Goal: Information Seeking & Learning: Find specific fact

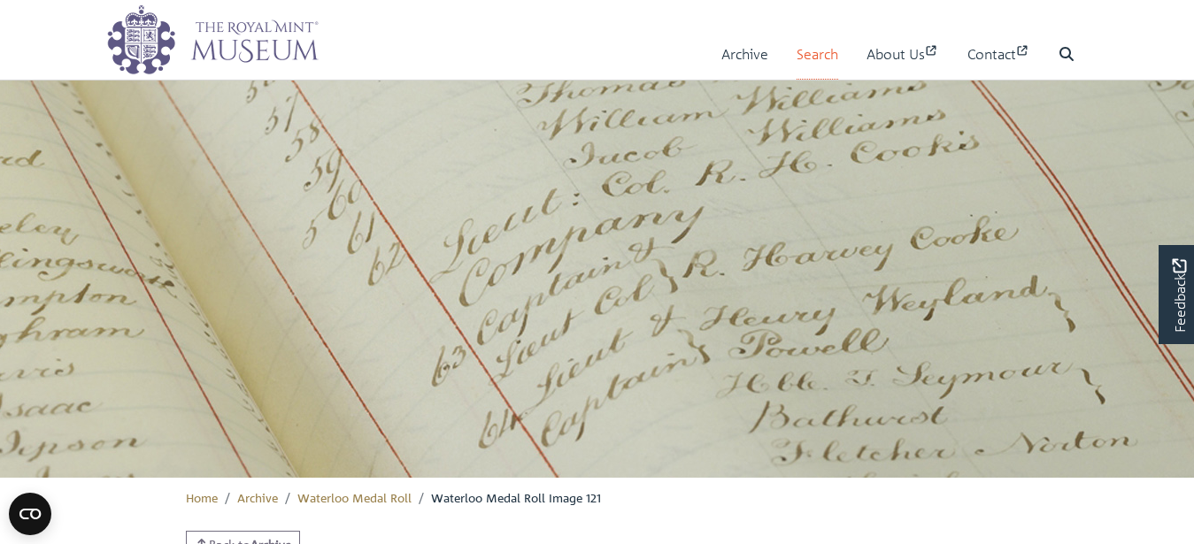
click at [813, 56] on link "Search" at bounding box center [817, 54] width 42 height 50
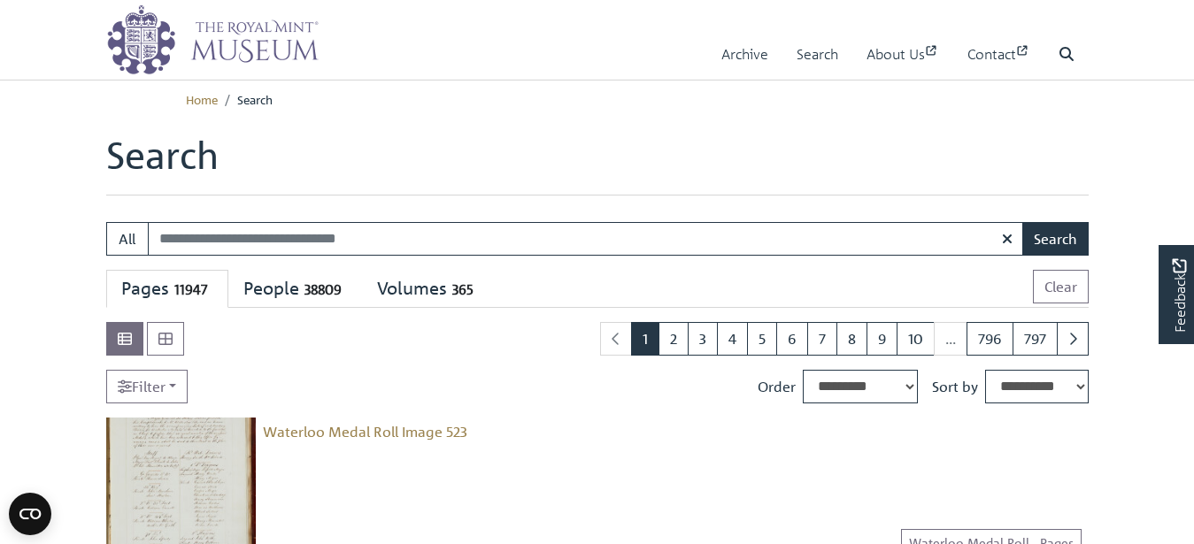
click at [160, 238] on input "Search:" at bounding box center [586, 239] width 876 height 34
type input "*******"
click at [1050, 237] on button "Search" at bounding box center [1055, 239] width 66 height 34
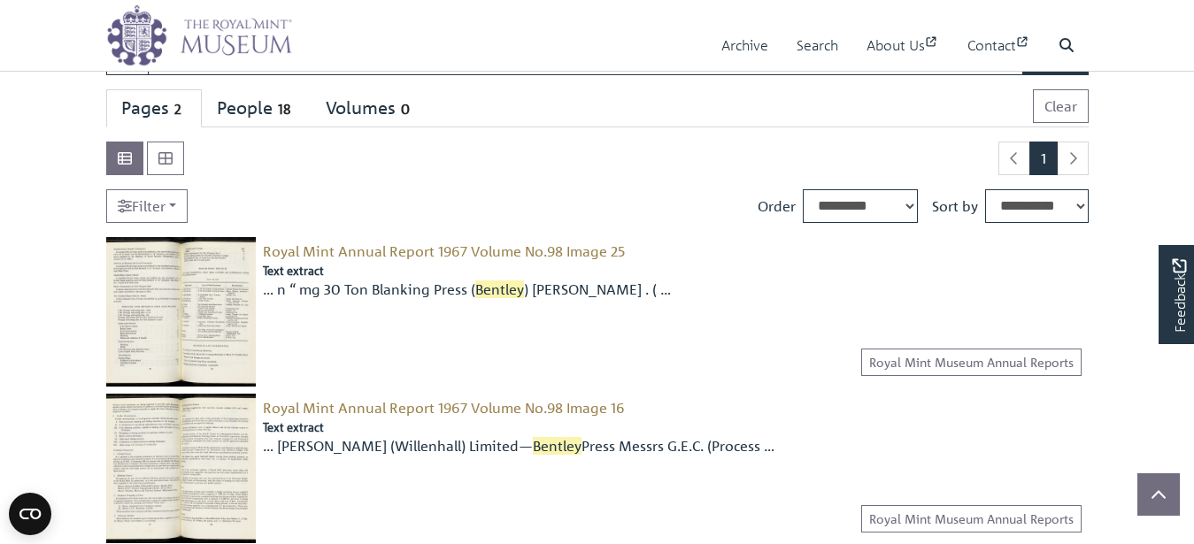
scroll to position [90, 0]
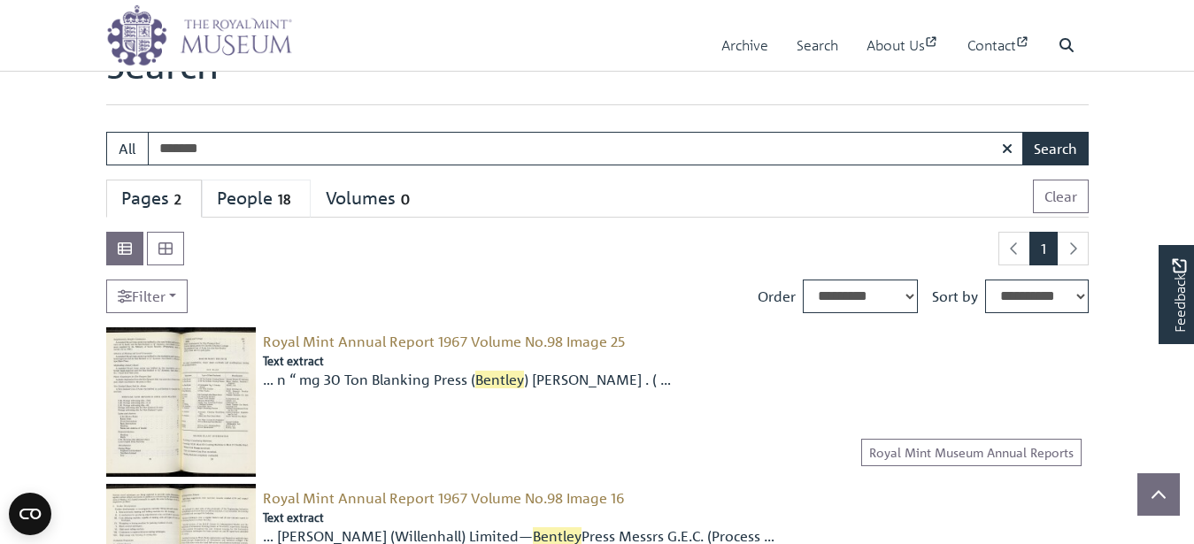
click at [246, 196] on div "People 18" at bounding box center [256, 199] width 79 height 22
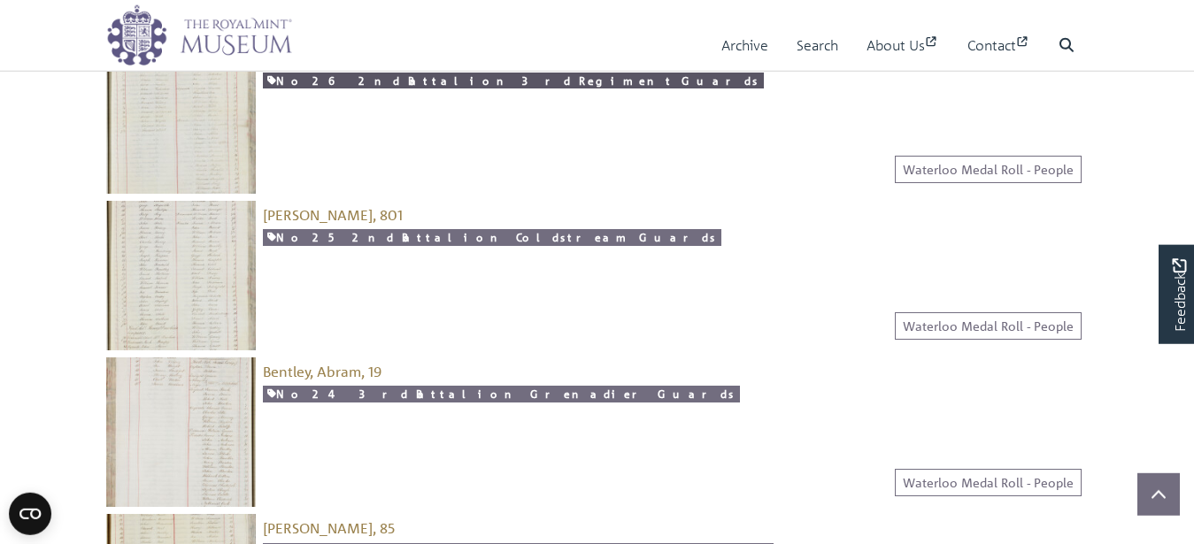
scroll to position [1986, 0]
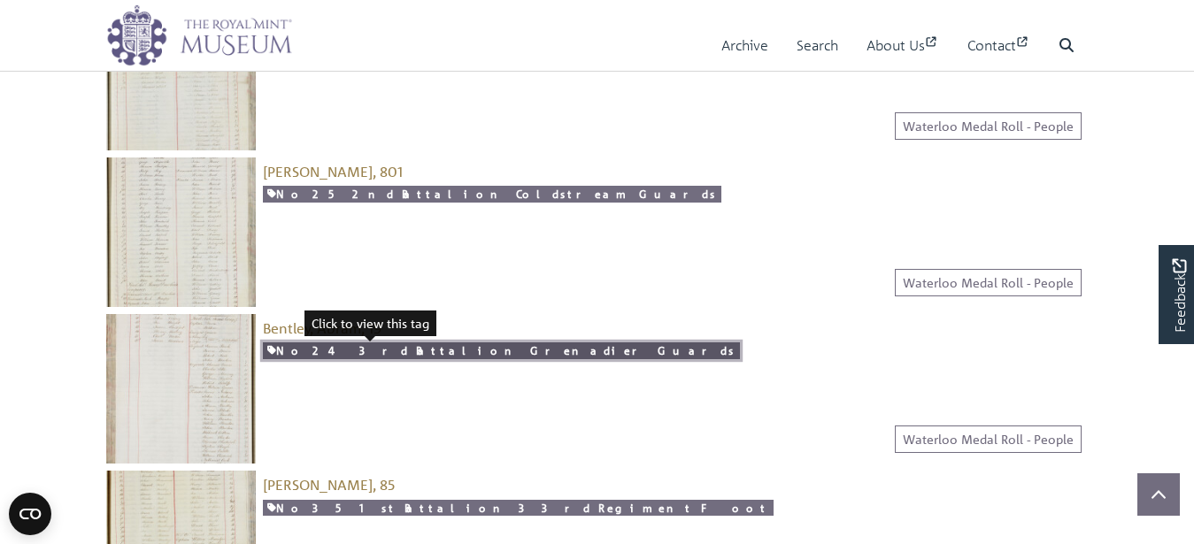
click at [327, 351] on link "No 24 3rd Battalion Grenadier Guards" at bounding box center [501, 350] width 477 height 17
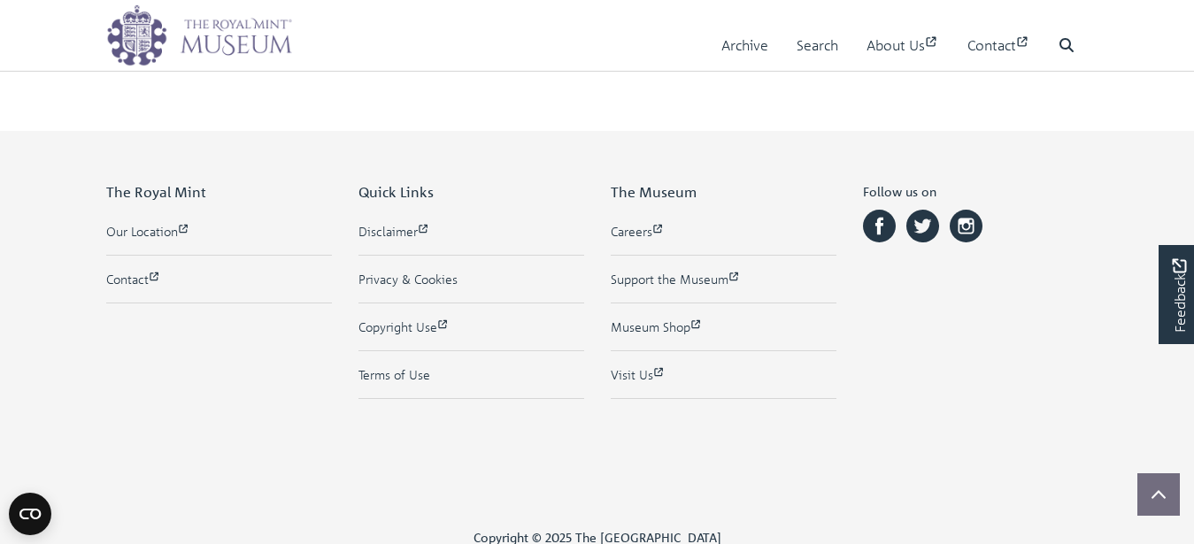
scroll to position [722, 0]
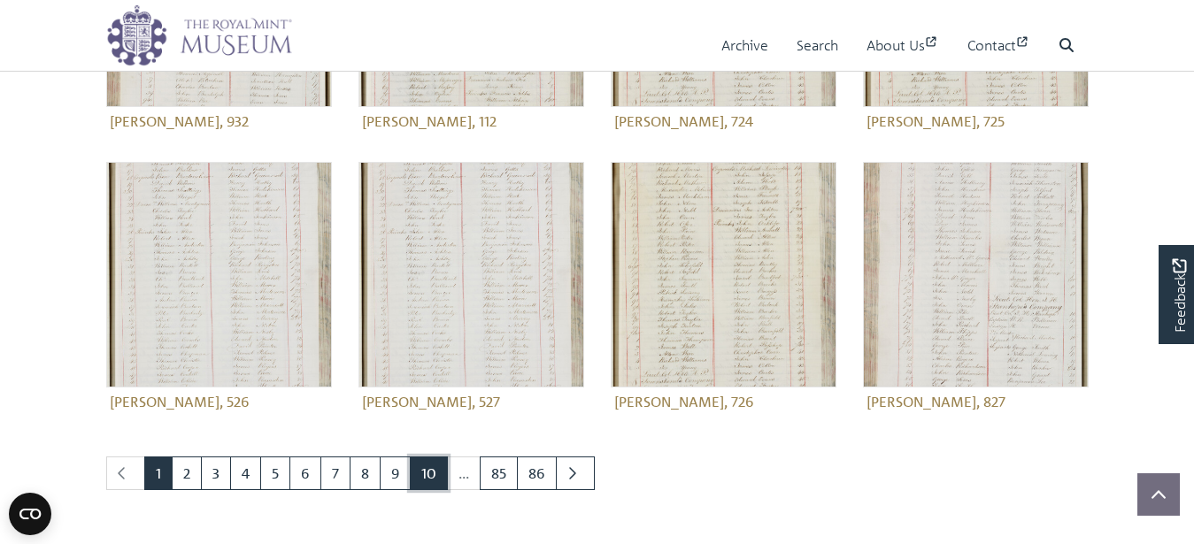
click at [431, 467] on link "10" at bounding box center [429, 474] width 38 height 34
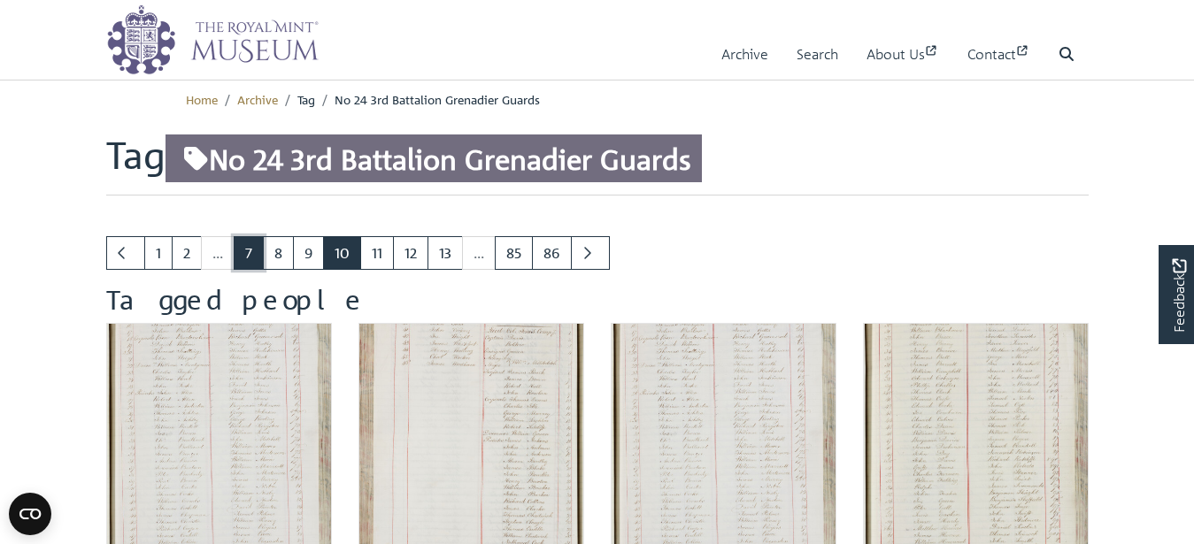
click at [246, 251] on link "7" at bounding box center [249, 253] width 30 height 34
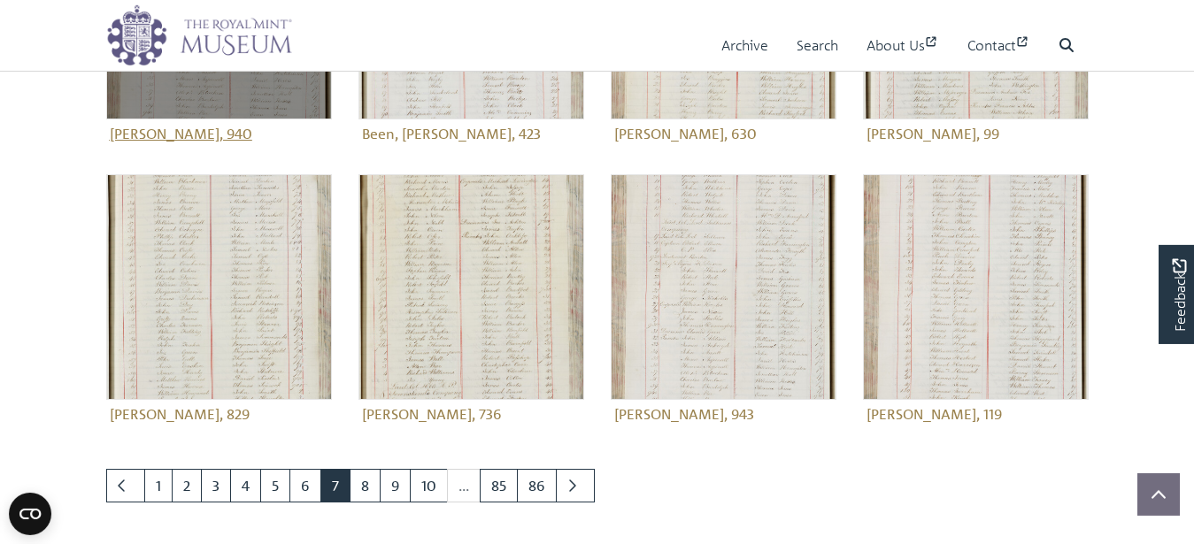
scroll to position [722, 0]
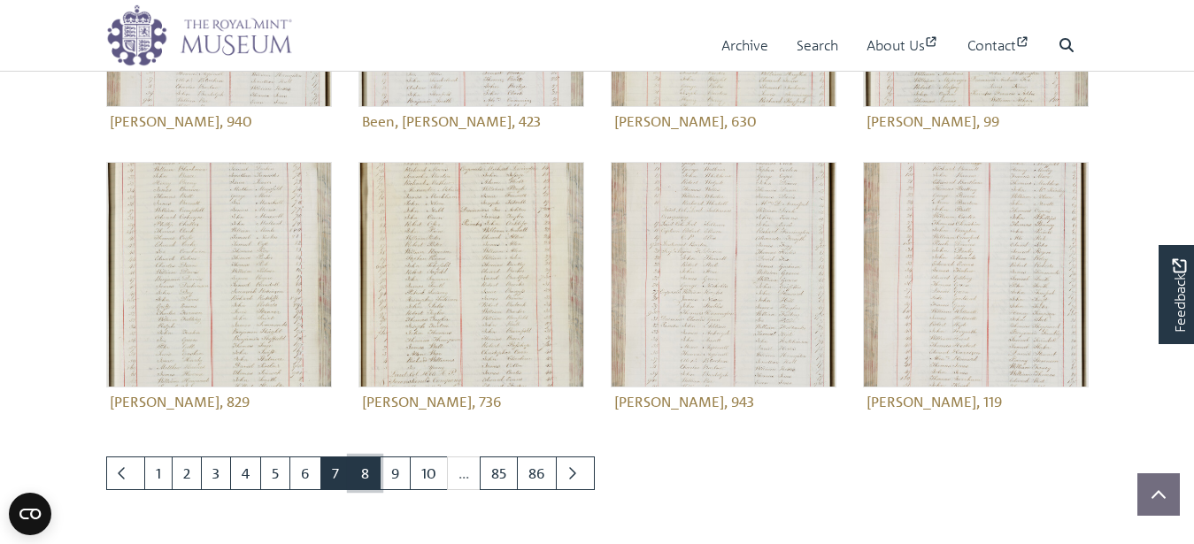
click at [363, 482] on link "8" at bounding box center [365, 474] width 31 height 34
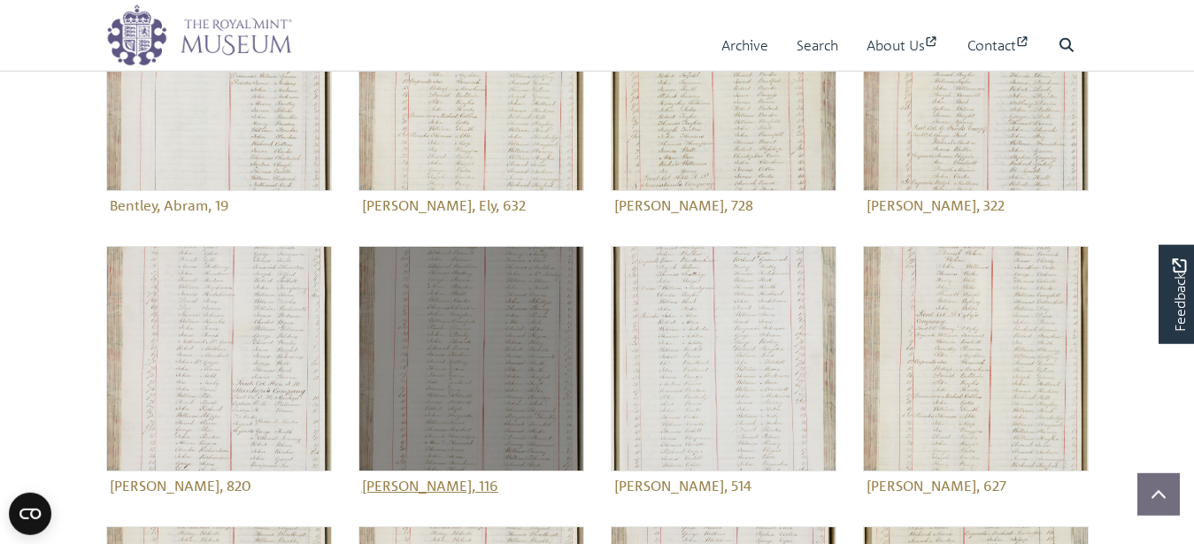
scroll to position [271, 0]
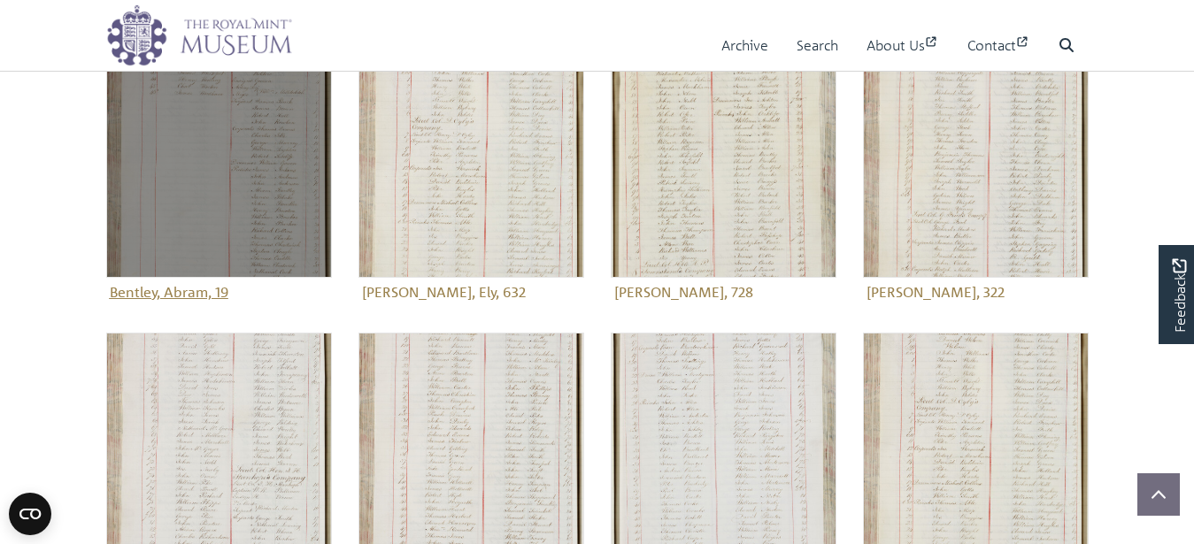
click at [228, 180] on img at bounding box center [219, 165] width 226 height 226
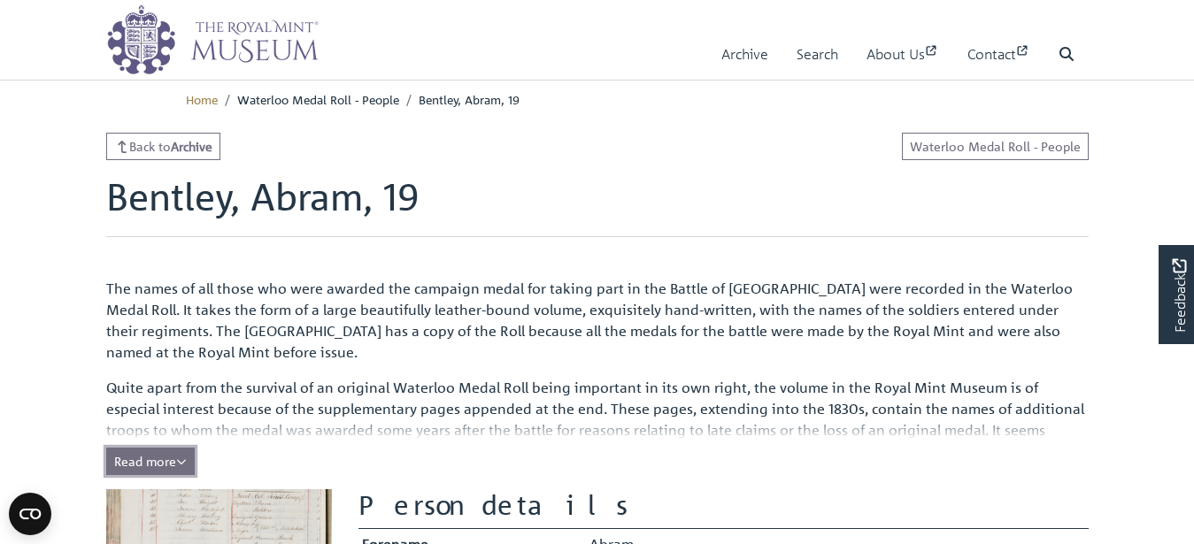
click at [167, 456] on span "Read more" at bounding box center [150, 461] width 73 height 16
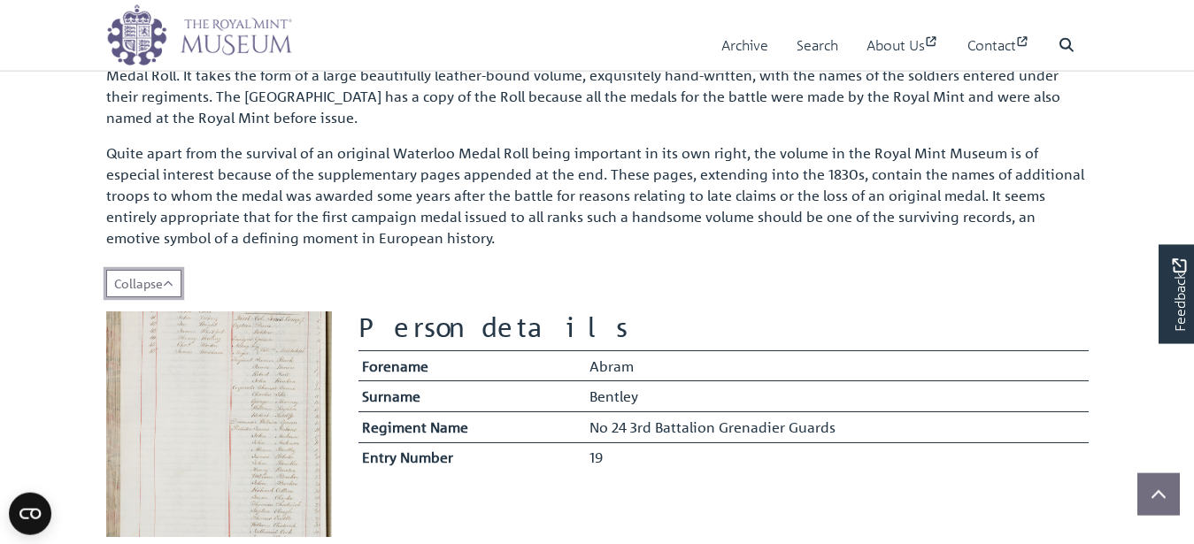
scroll to position [271, 0]
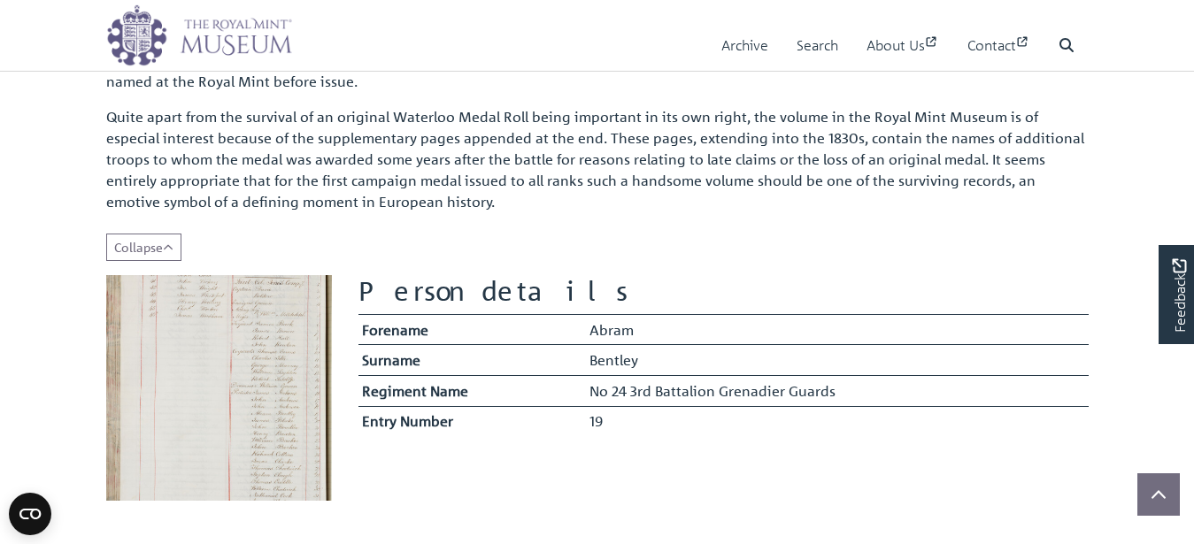
click at [254, 403] on img at bounding box center [219, 388] width 226 height 226
click at [204, 370] on img at bounding box center [219, 388] width 226 height 226
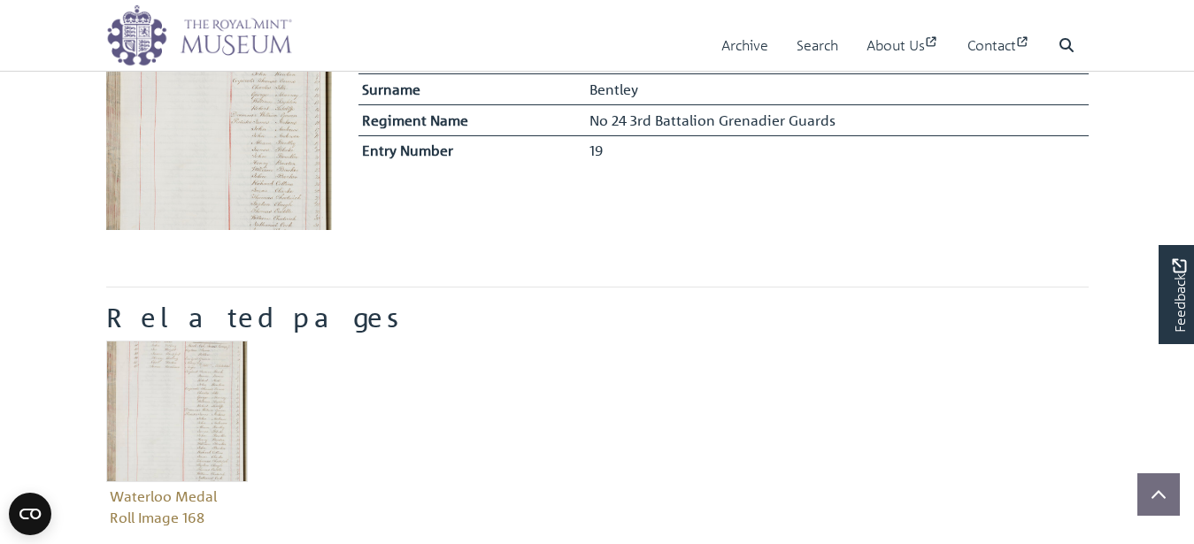
scroll to position [632, 0]
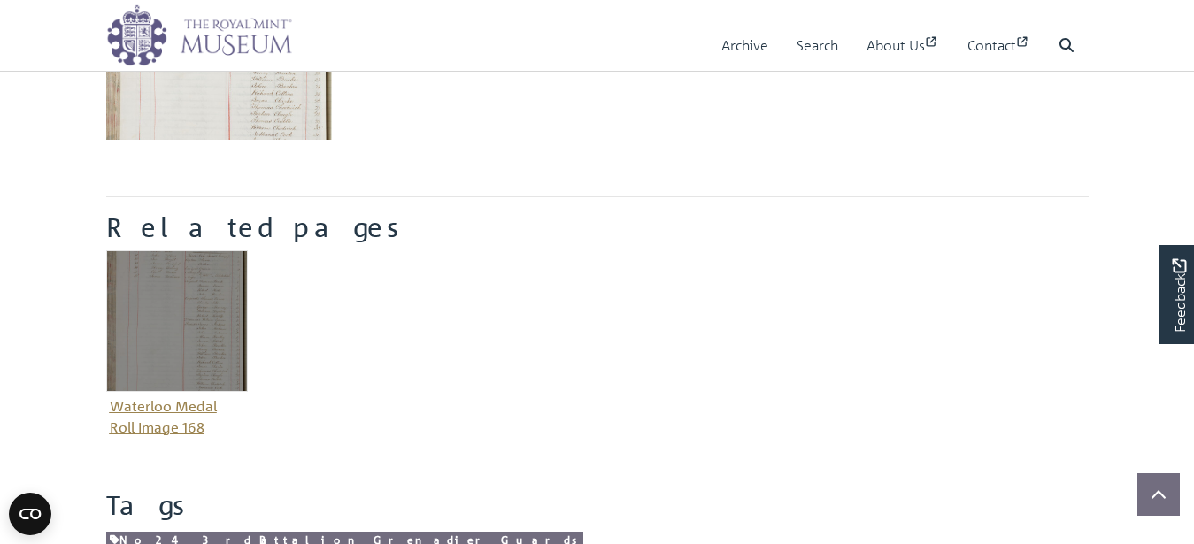
click at [201, 336] on img "Item related to this entity" at bounding box center [177, 321] width 142 height 142
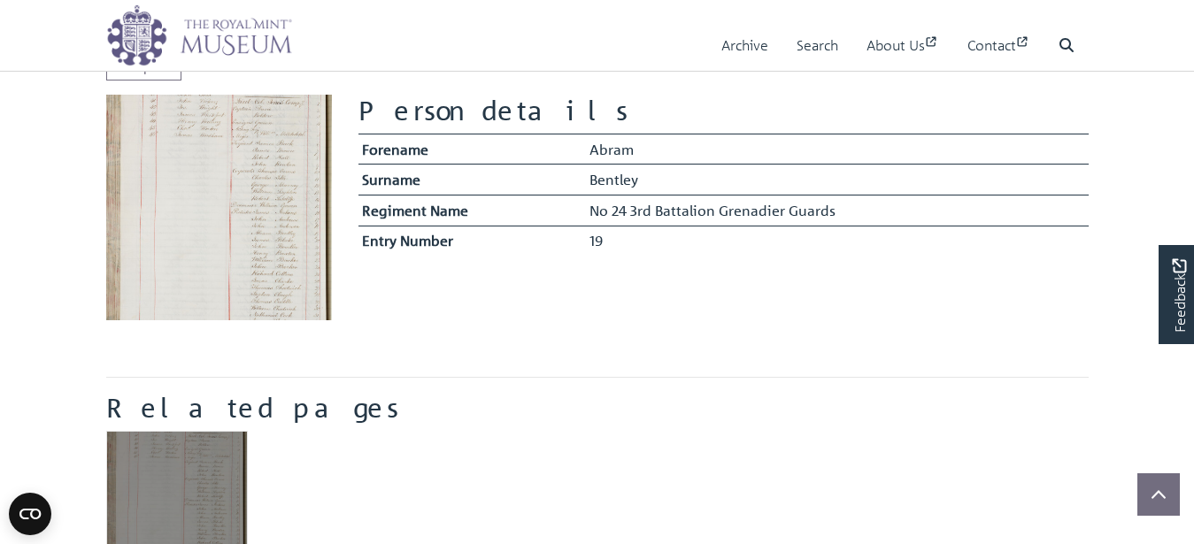
scroll to position [361, 0]
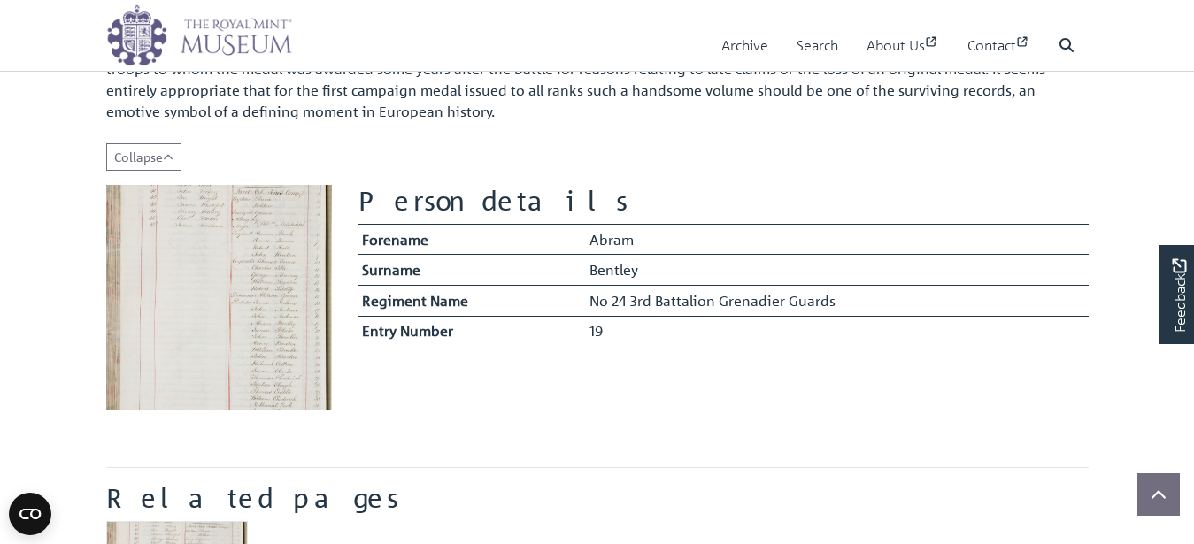
click at [247, 298] on img at bounding box center [219, 298] width 226 height 226
click at [248, 281] on img at bounding box center [219, 298] width 226 height 226
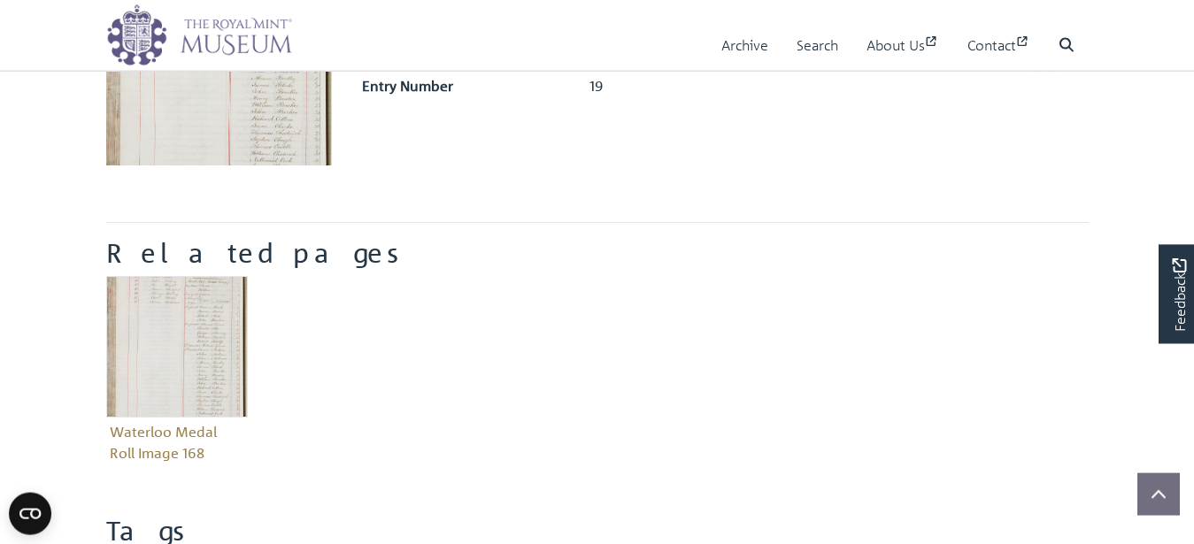
scroll to position [632, 0]
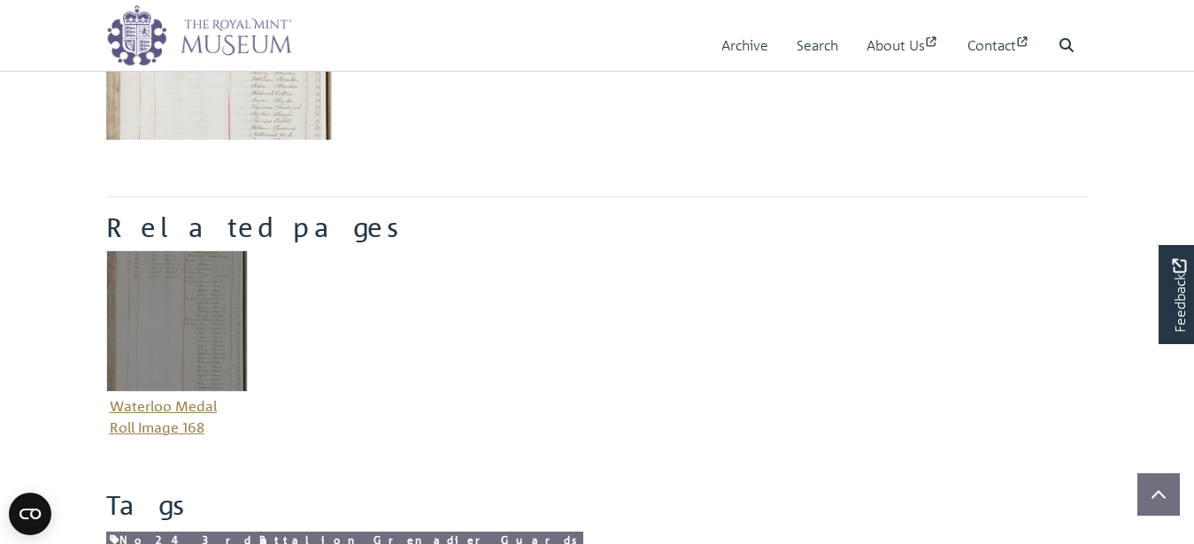
click at [196, 312] on img "Item related to this entity" at bounding box center [177, 321] width 142 height 142
click at [178, 345] on img "Item related to this entity" at bounding box center [177, 321] width 142 height 142
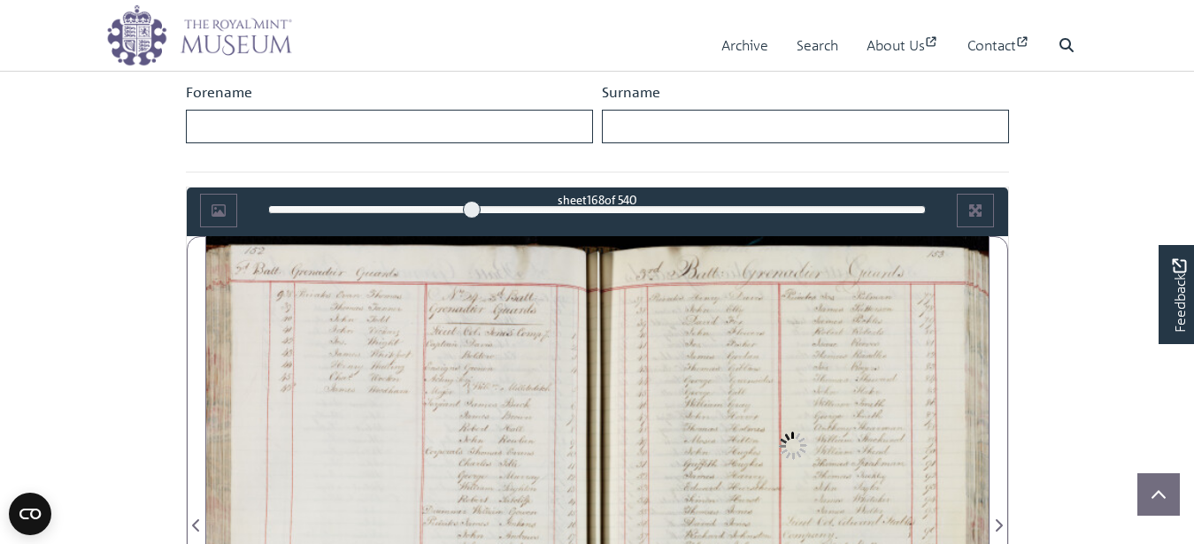
scroll to position [1094, 0]
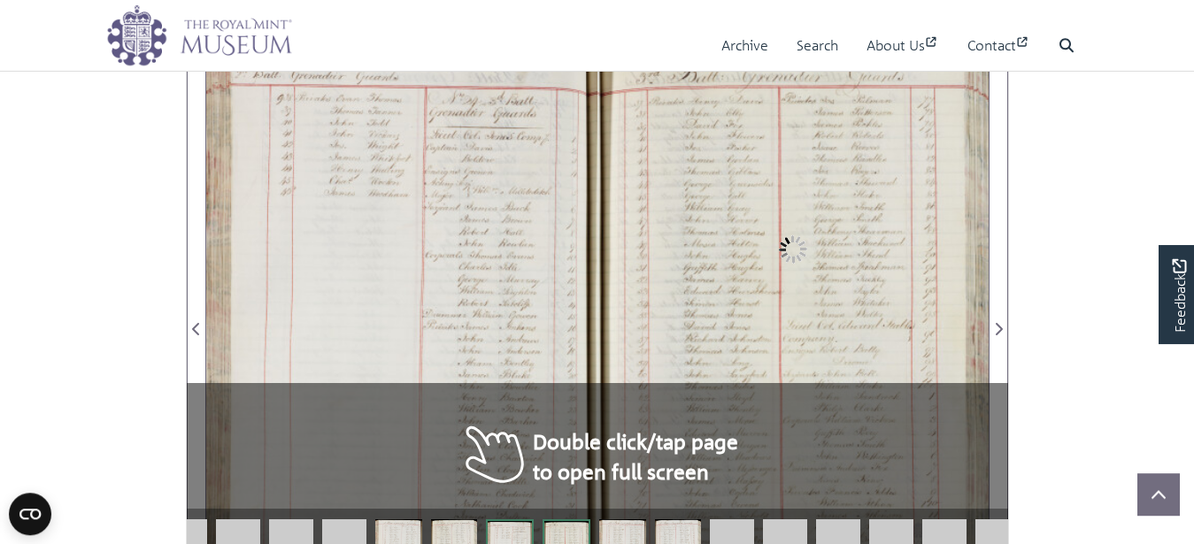
click at [463, 328] on div at bounding box center [401, 318] width 391 height 557
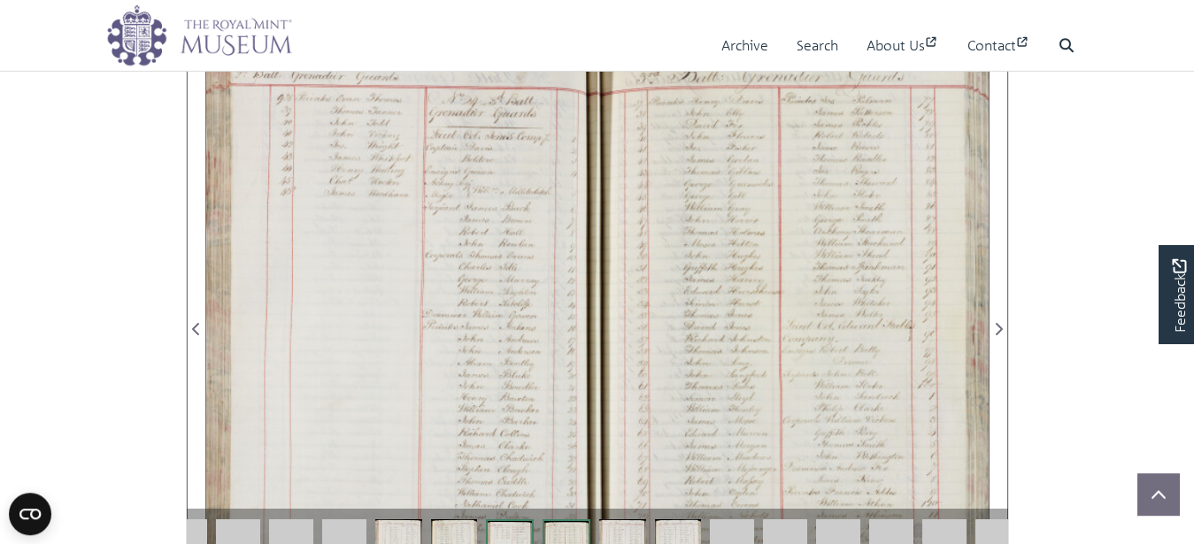
click at [463, 328] on div at bounding box center [401, 318] width 391 height 557
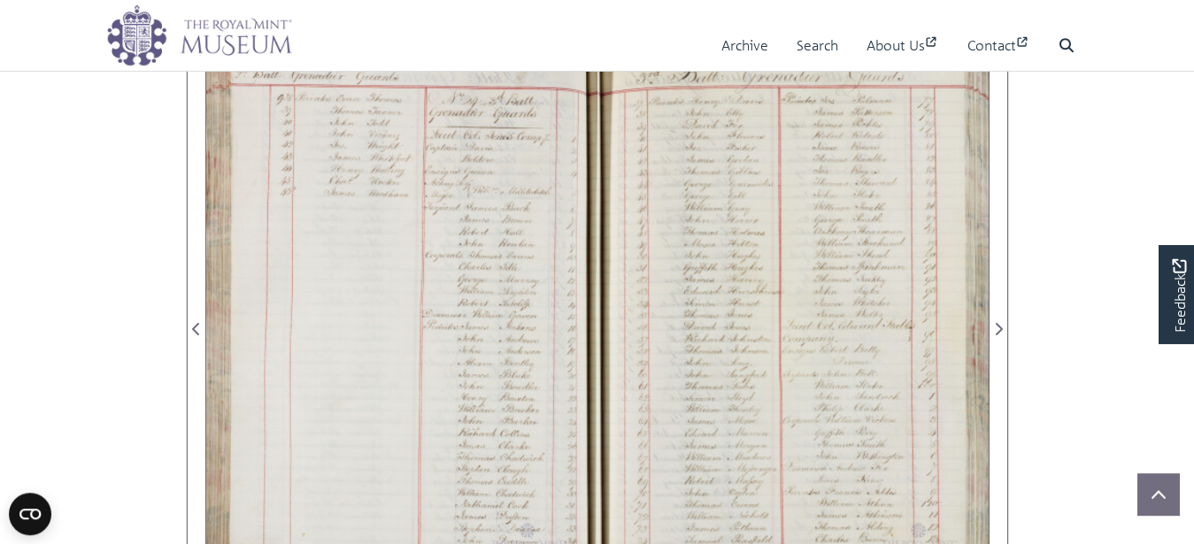
click at [463, 328] on div at bounding box center [401, 318] width 391 height 557
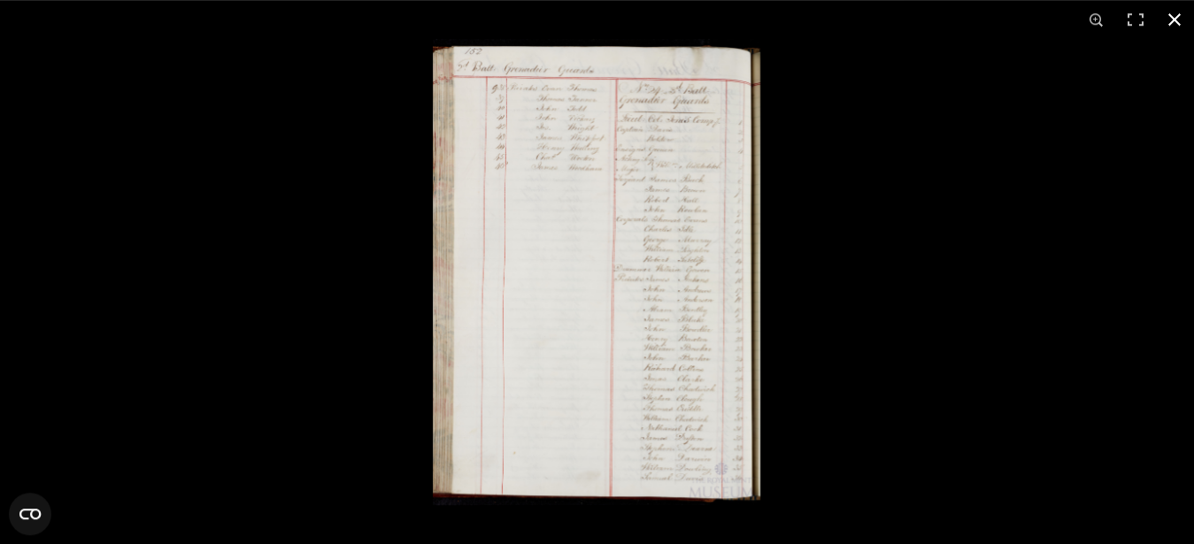
click at [29, 514] on circle "Open CMP widget" at bounding box center [30, 514] width 42 height 42
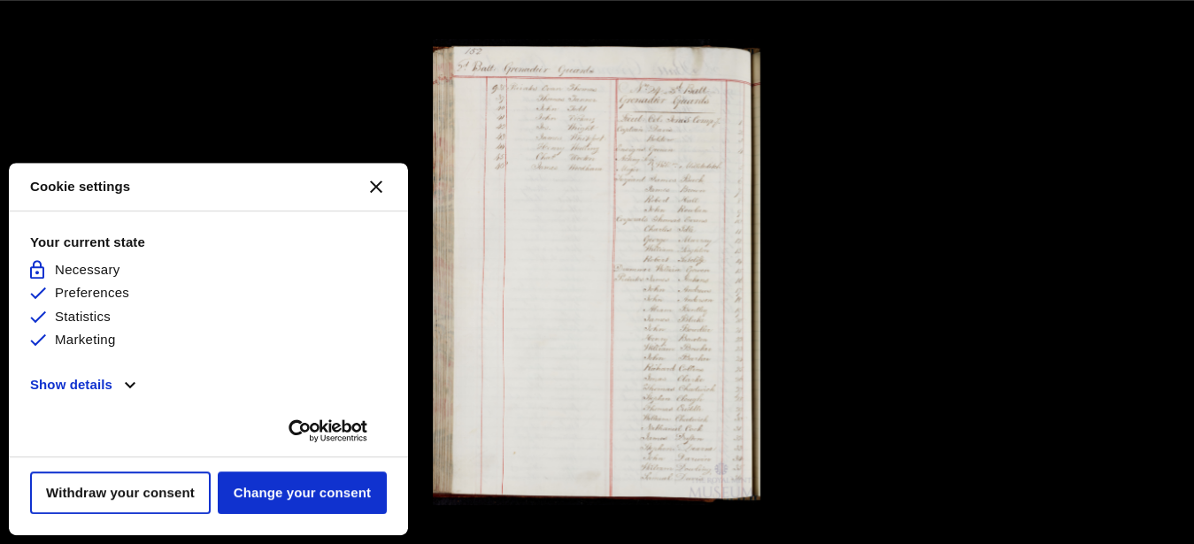
scroll to position [0, 0]
click at [376, 184] on button "[#WIDGET_ICON_CROSS#]" at bounding box center [376, 186] width 42 height 42
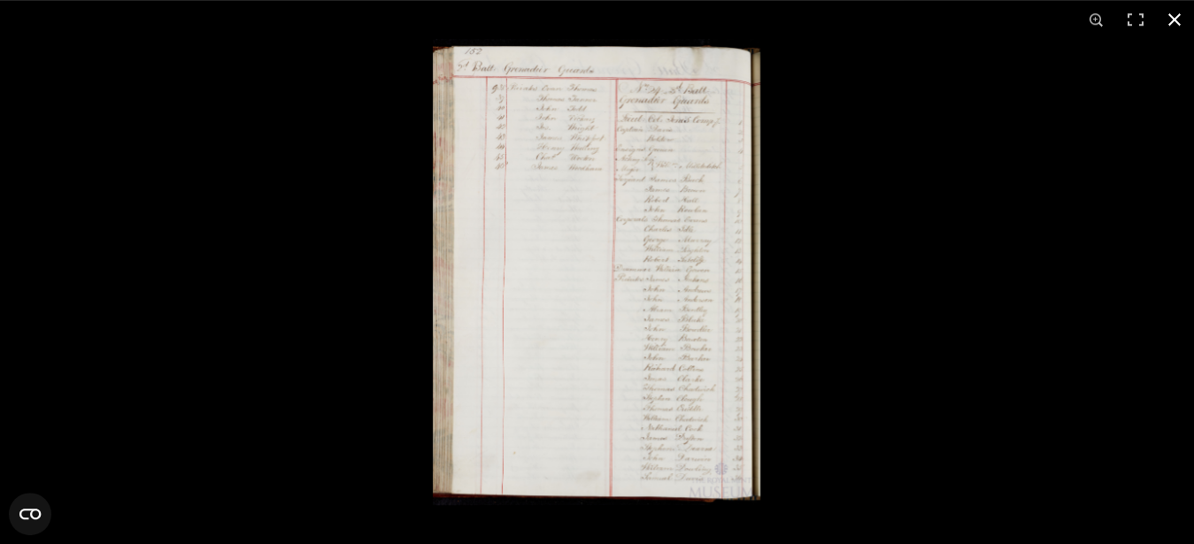
click at [1166, 288] on div at bounding box center [1030, 311] width 1194 height 544
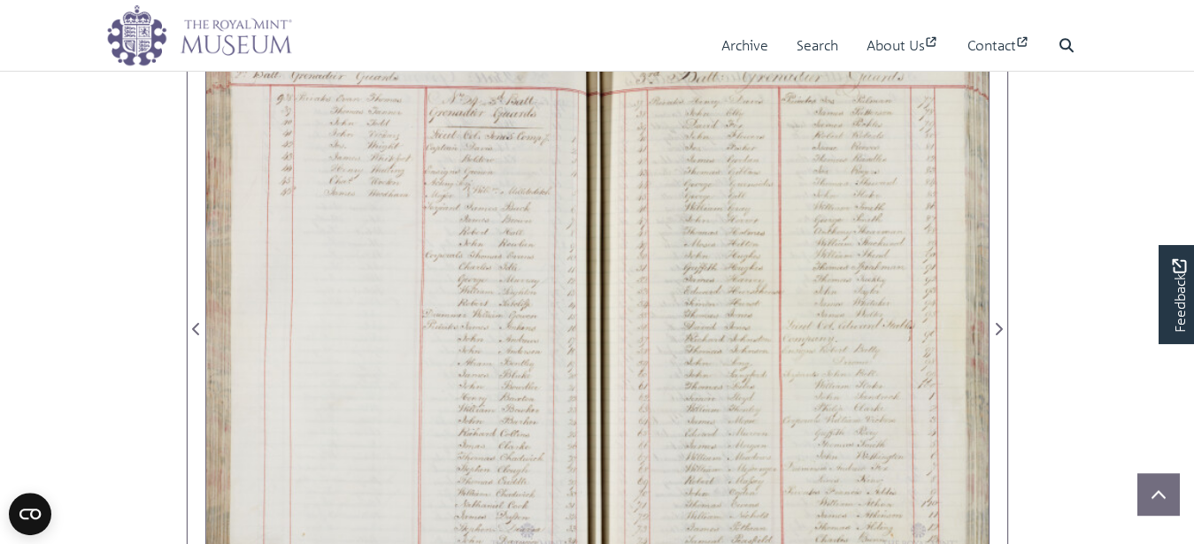
click at [835, 394] on div at bounding box center [792, 318] width 391 height 557
drag, startPoint x: 810, startPoint y: 296, endPoint x: 655, endPoint y: 362, distance: 168.1
click at [655, 362] on div at bounding box center [792, 318] width 391 height 557
click at [1063, 43] on icon at bounding box center [1066, 45] width 14 height 14
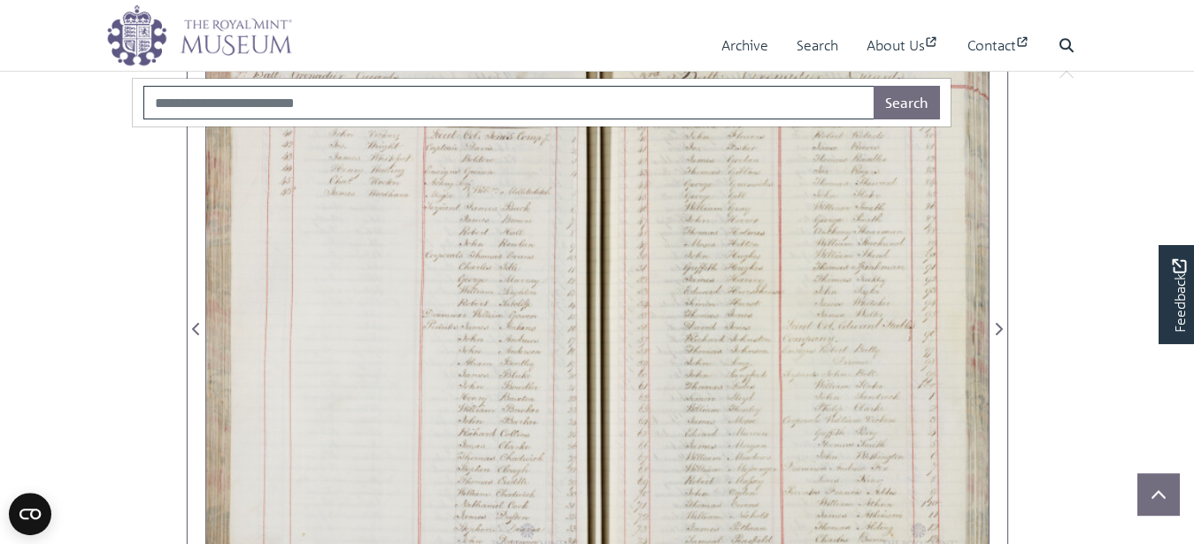
click at [775, 256] on div at bounding box center [792, 318] width 391 height 557
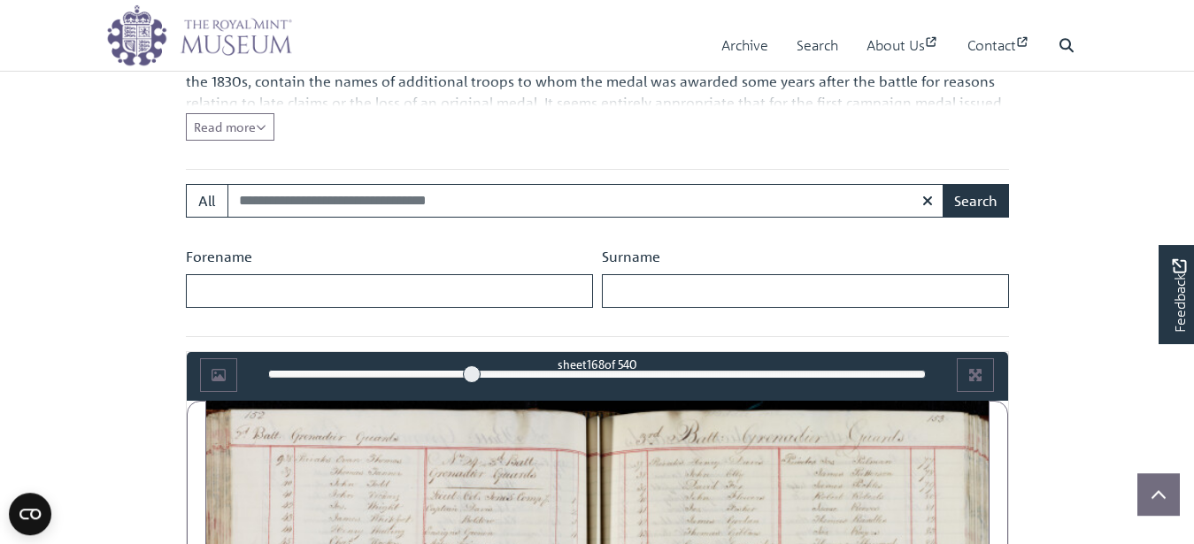
scroll to position [1003, 0]
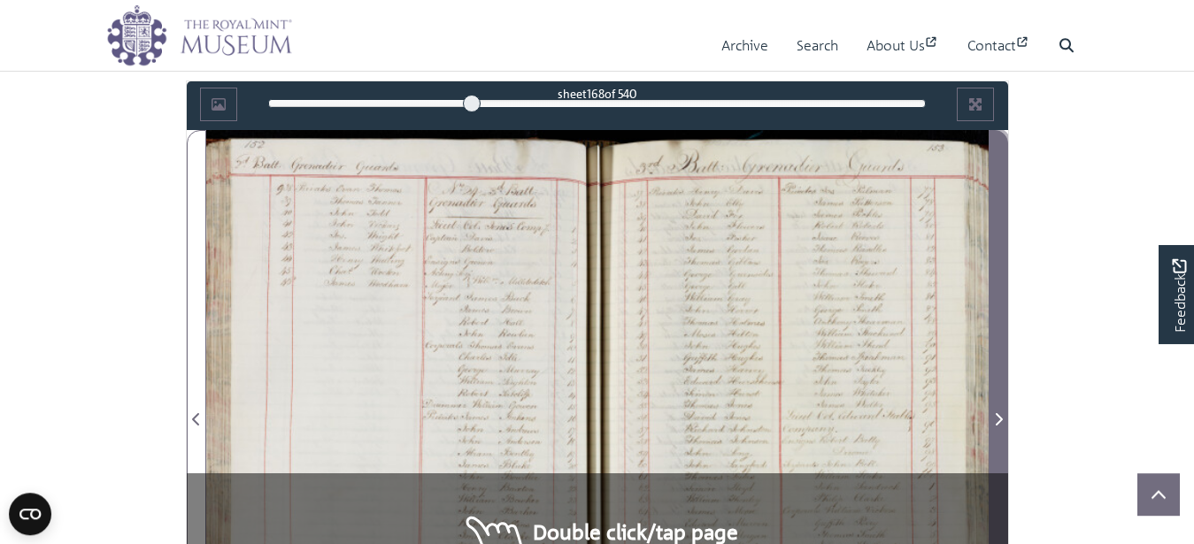
click at [995, 418] on icon "Next Page" at bounding box center [998, 419] width 9 height 14
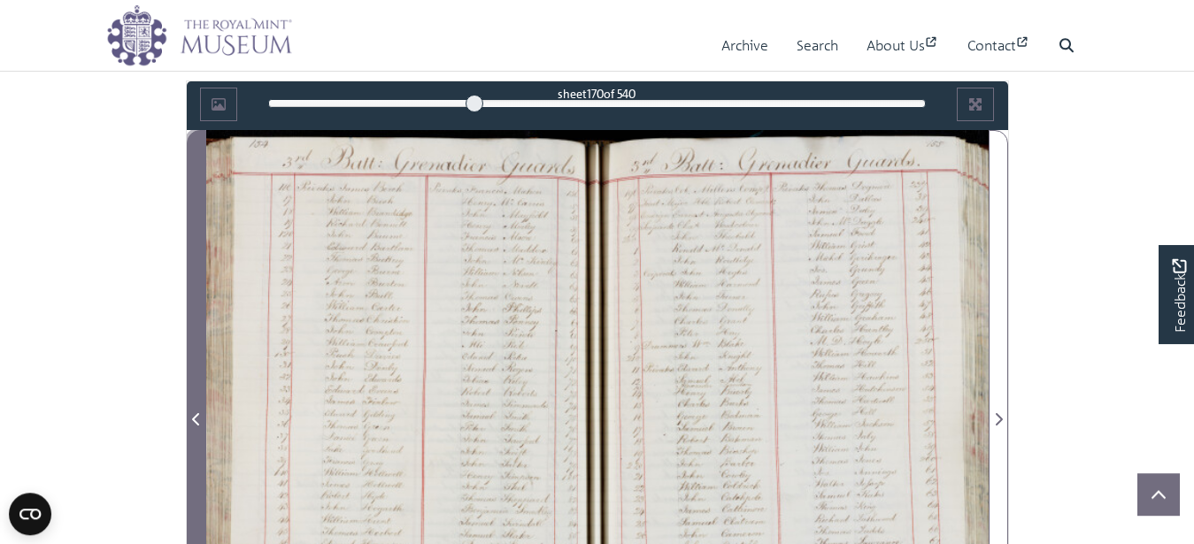
click at [197, 413] on icon "Previous Page" at bounding box center [196, 419] width 9 height 14
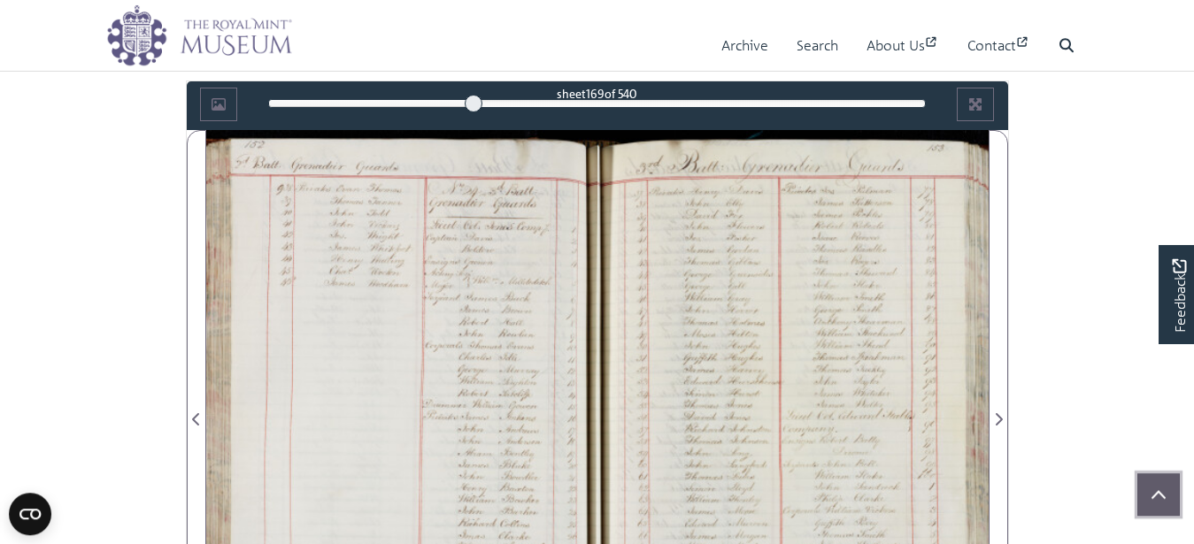
click at [1156, 496] on icon "Scroll to top" at bounding box center [1158, 494] width 14 height 8
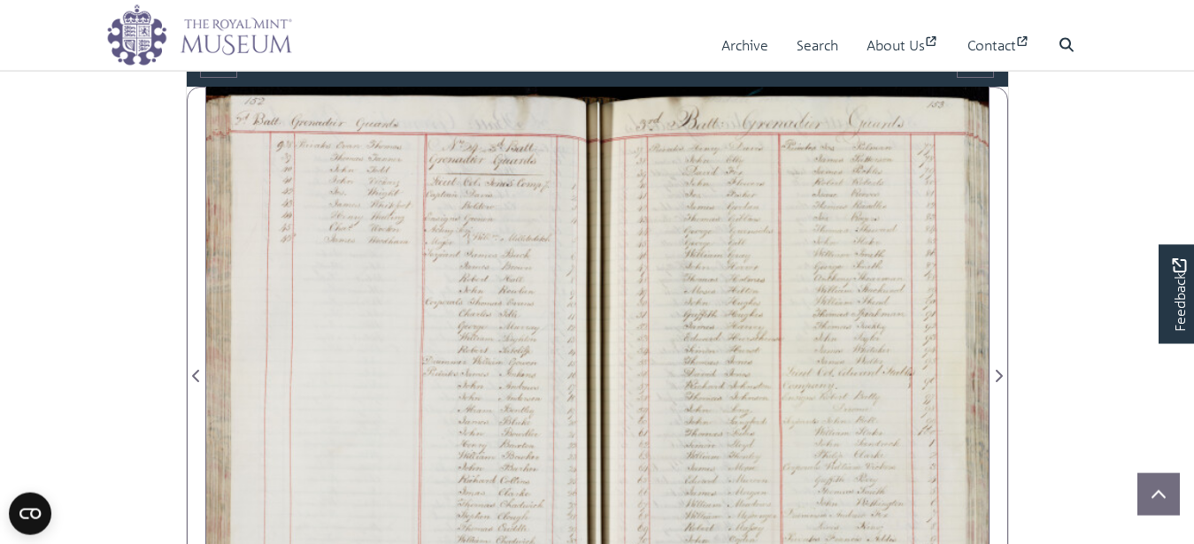
scroll to position [1003, 0]
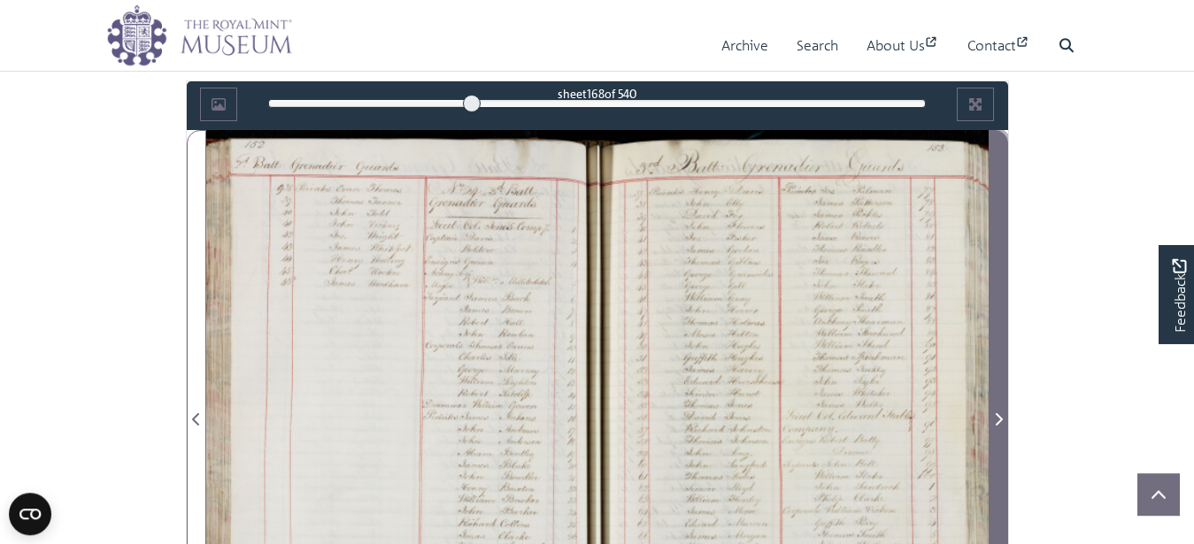
click at [995, 417] on icon "Next Page" at bounding box center [998, 419] width 9 height 14
